Goal: Find specific page/section: Find specific page/section

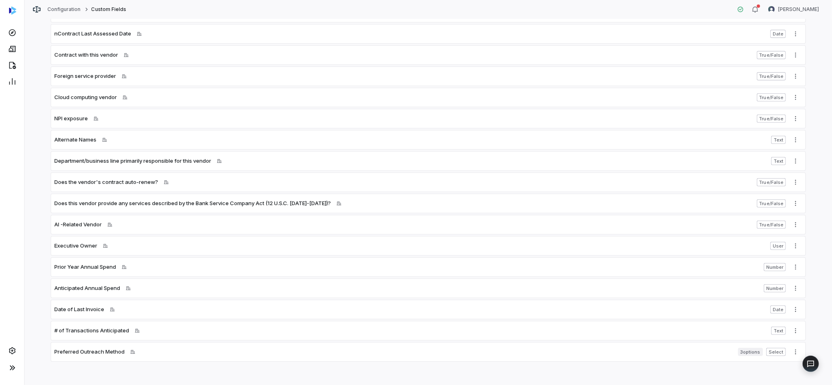
scroll to position [253, 0]
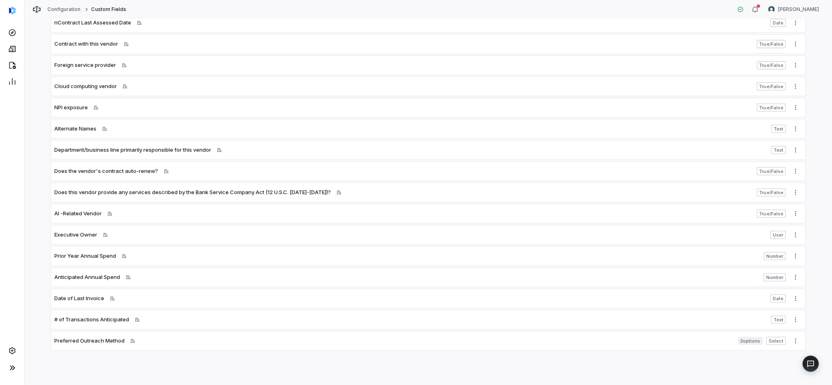
click at [145, 344] on div "Preferred Outreach Method Applied to vendor" at bounding box center [394, 341] width 680 height 8
click at [774, 340] on span "Select" at bounding box center [776, 341] width 20 height 8
click at [792, 341] on icon "More actions" at bounding box center [795, 341] width 7 height 7
click at [572, 341] on html "Configuration Custom Fields [PERSON_NAME] Custom Fields Custom fields allow you…" at bounding box center [416, 192] width 832 height 385
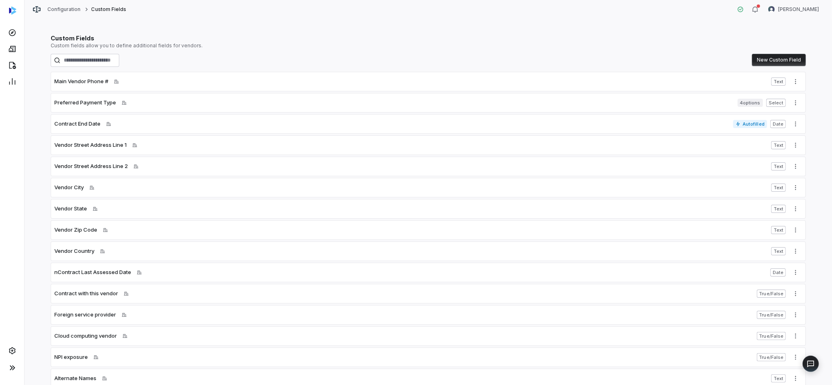
scroll to position [0, 0]
click at [18, 47] on link at bounding box center [12, 49] width 21 height 15
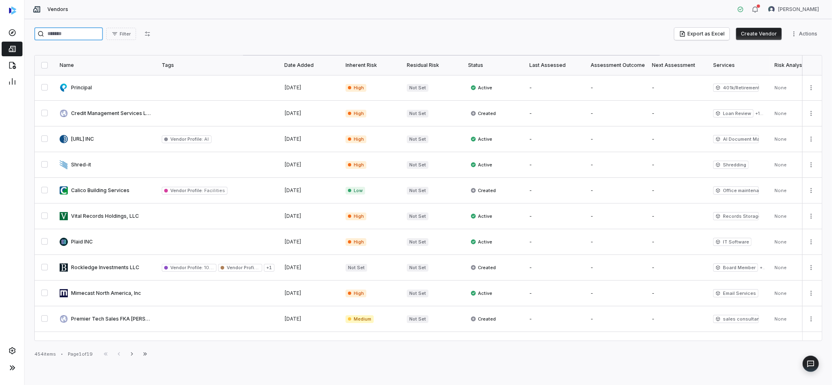
click at [81, 31] on input "search" at bounding box center [68, 33] width 69 height 13
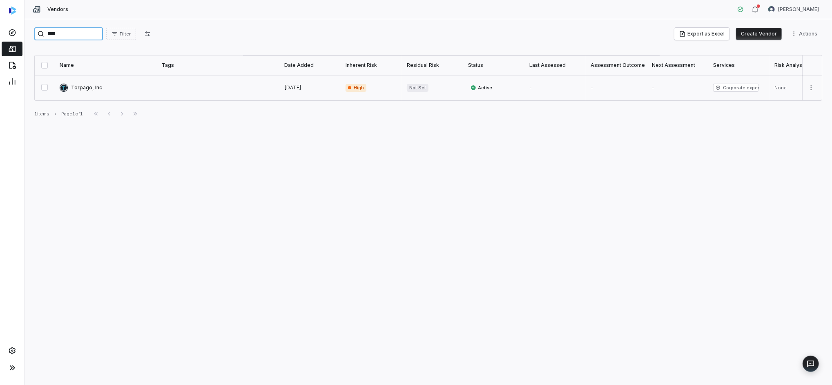
type input "****"
click at [87, 89] on link at bounding box center [106, 87] width 102 height 25
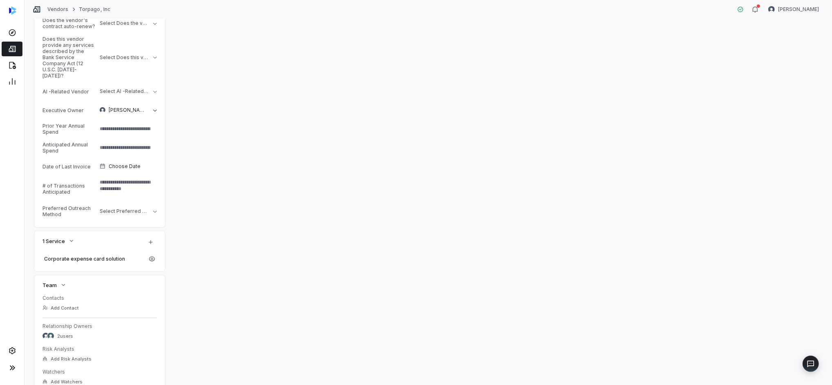
scroll to position [643, 0]
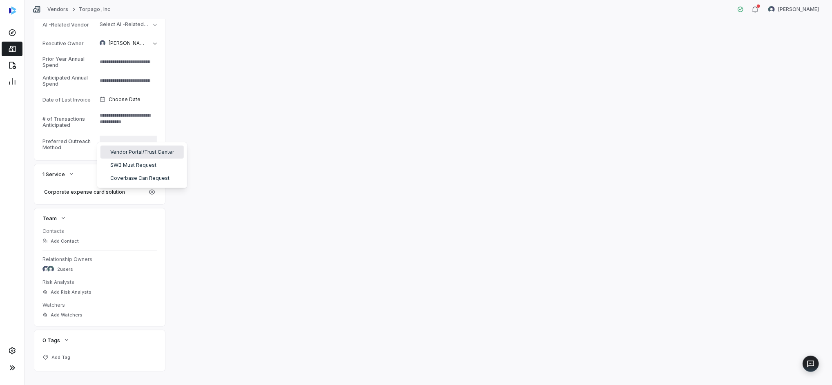
click at [154, 131] on html "**********" at bounding box center [416, 192] width 832 height 385
type textarea "*"
